Goal: Task Accomplishment & Management: Complete application form

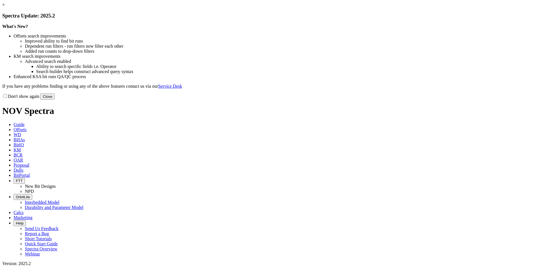
click at [54, 100] on button "Close" at bounding box center [47, 97] width 14 height 6
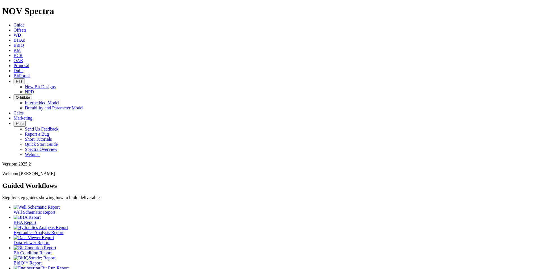
click at [29, 63] on span "Proposal" at bounding box center [22, 65] width 16 height 5
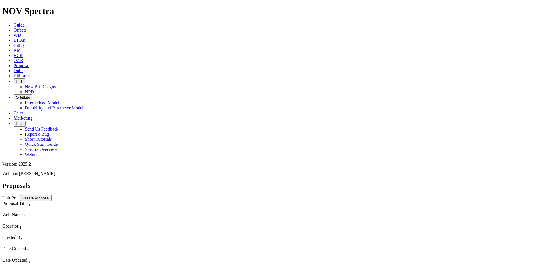
click at [52, 195] on button "Create Proposal" at bounding box center [36, 198] width 32 height 6
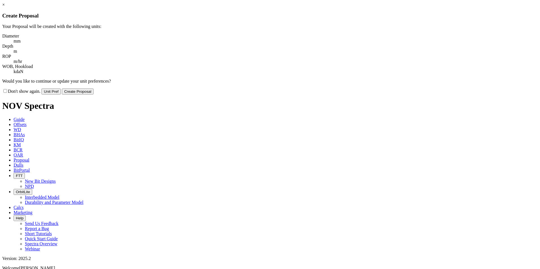
click at [93, 89] on button "Create Proposal" at bounding box center [78, 92] width 32 height 6
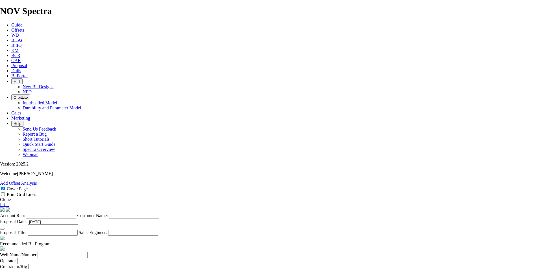
click at [76, 213] on input "Account Rep:" at bounding box center [51, 216] width 50 height 6
type input "[PERSON_NAME]"
type input "PEYTO EXPLORATION"
drag, startPoint x: 292, startPoint y: 139, endPoint x: 262, endPoint y: 137, distance: 30.2
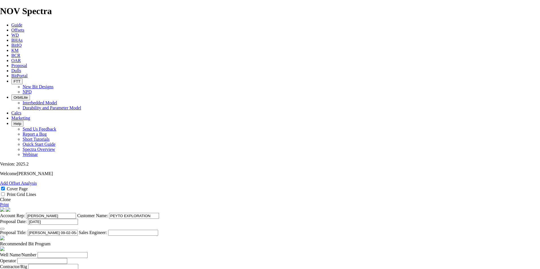
click at [78, 230] on input "[PERSON_NAME] 09-02-054-21W5" at bounding box center [53, 233] width 50 height 6
type input "[PERSON_NAME] 09-02-054-21W5"
click at [51, 242] on span at bounding box center [51, 244] width 0 height 5
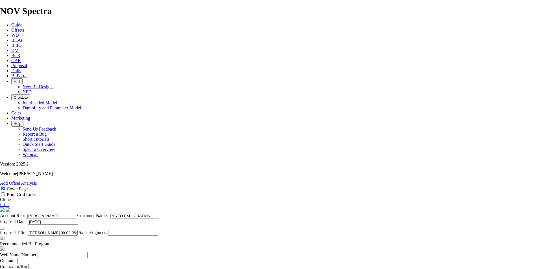
select select "string:Redline"
select select "string:CAD"
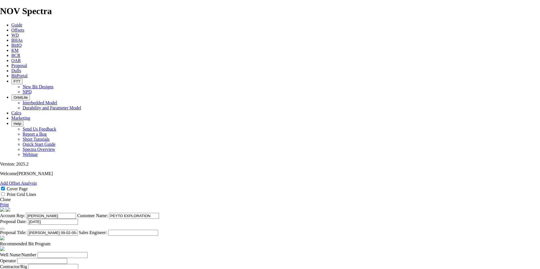
scroll to position [176, 0]
checkbox input "false"
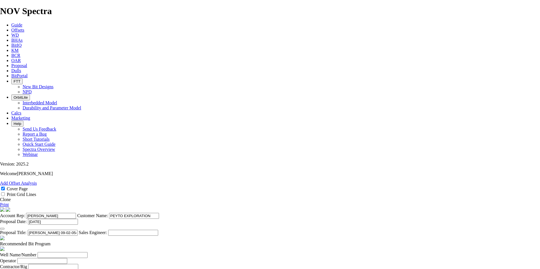
checkbox input "false"
drag, startPoint x: 286, startPoint y: 189, endPoint x: 286, endPoint y: 196, distance: 6.8
checkbox input "false"
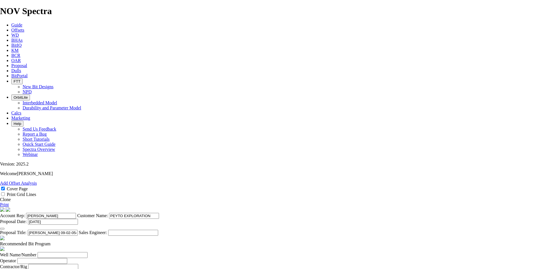
checkbox input "false"
click at [87, 252] on input "Well Name/Number" at bounding box center [63, 255] width 50 height 6
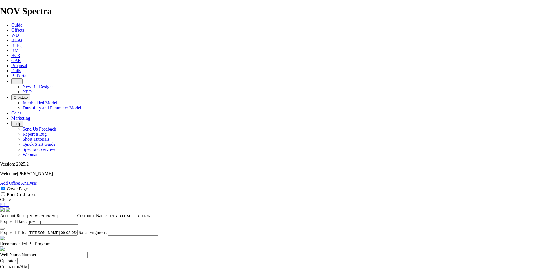
paste input "09-02-054-21W5"
type input "09-02-054-21W5"
type input "PEYTO EXPLORATION"
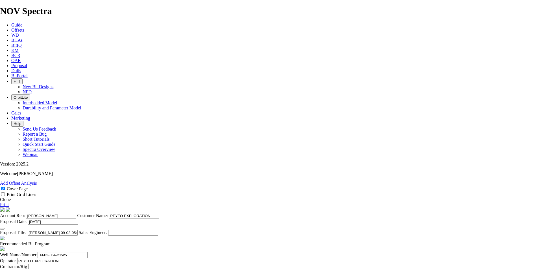
click at [78, 264] on input "text" at bounding box center [53, 267] width 50 height 6
type input "STAMPEDE 14"
type input "[PERSON_NAME]"
select select "field"
type input "[PERSON_NAME]"
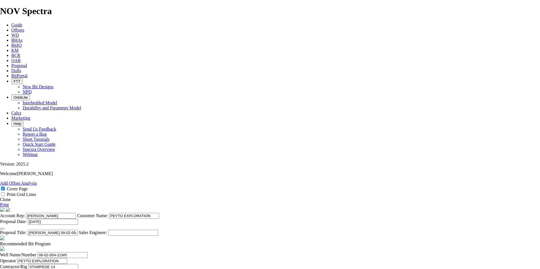
select select "location"
type input "09-02-054-21W5"
select select "province"
type input "[GEOGRAPHIC_DATA]"
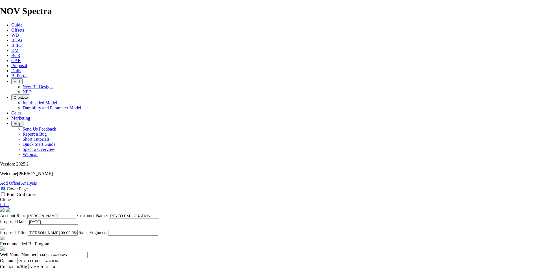
type input "[PERSON_NAME]"
type input "[PHONE_NUMBER]"
type input "5422"
type input "[PERSON_NAME]"
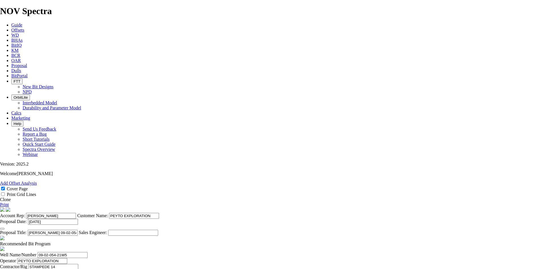
type input "[PHONE_NUMBER]"
type input "[DATE]"
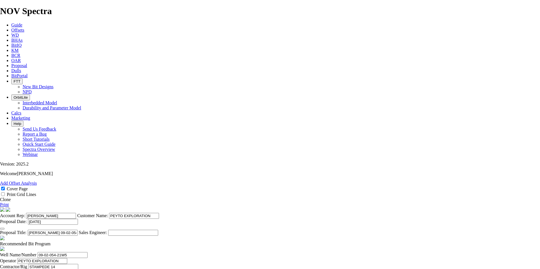
type input "1"
type input "311.2"
type input "NO BID"
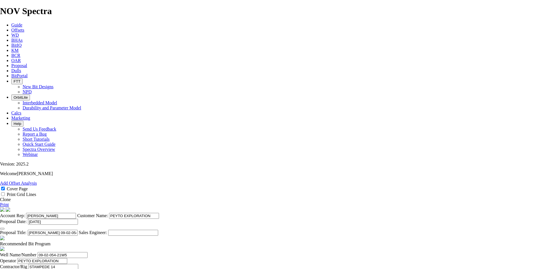
type input "2"
type input "222.3"
type input "TKC63-BD1"
type input "18150"
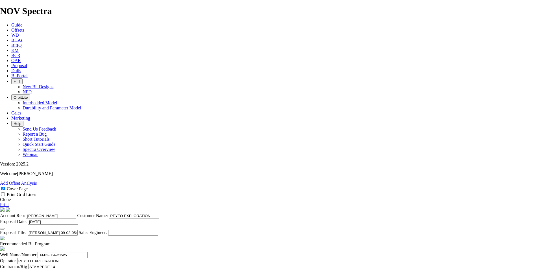
type input "28750"
type input "3"
type input "158.8"
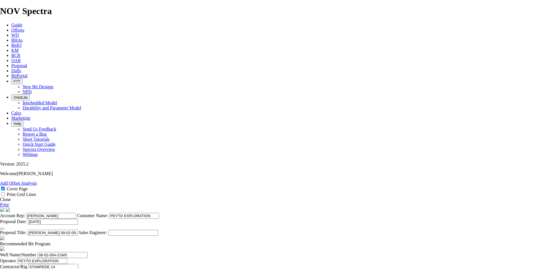
type input "TK53-J2"
type input "15950"
type input "23000"
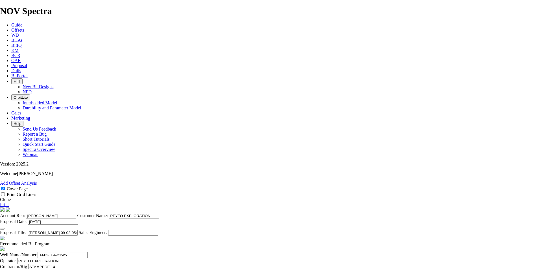
type input "610"
type input "6"
type input "7"
type input "6.5"
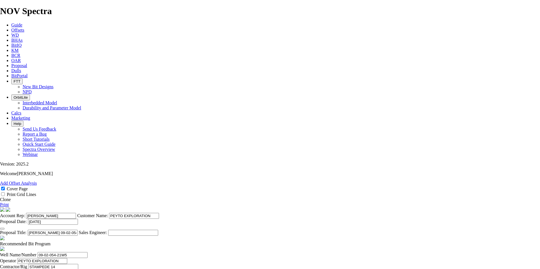
type input "2290"
type input "5556"
type input "3266"
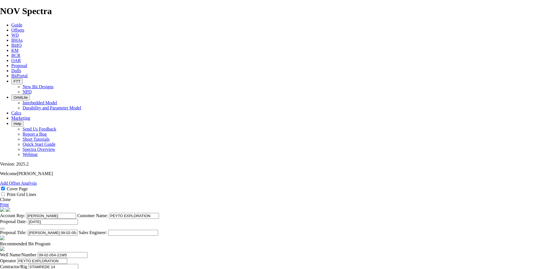
type input "60"
type input "1680"
type input "28"
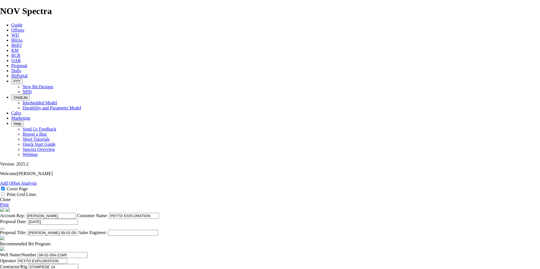
type input "28"
drag, startPoint x: 291, startPoint y: 185, endPoint x: 349, endPoint y: 186, distance: 58.1
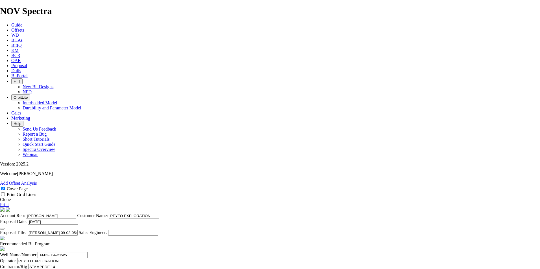
scroll to position [0, 0]
type input "116.6429"
type input "28"
type input "TKC66-BD1"
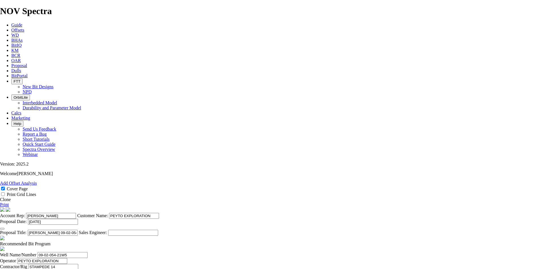
click at [9, 202] on link "Print" at bounding box center [4, 204] width 9 height 5
